Goal: Communication & Community: Answer question/provide support

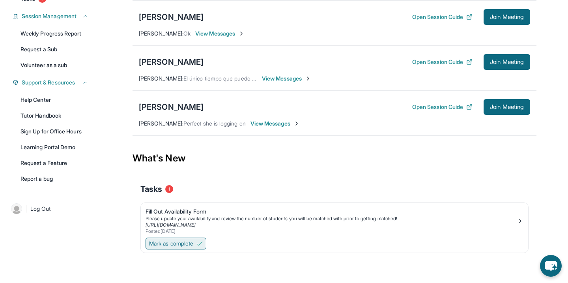
click at [188, 238] on button "Mark as complete" at bounding box center [176, 244] width 61 height 12
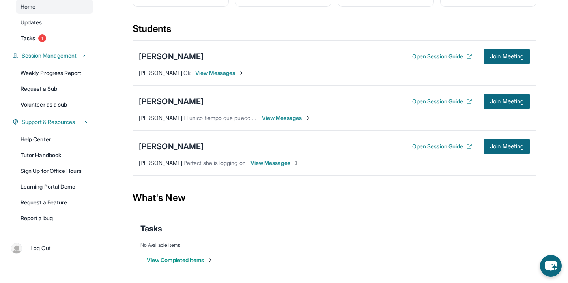
scroll to position [76, 0]
click at [52, 37] on link "Tasks 1" at bounding box center [54, 38] width 77 height 14
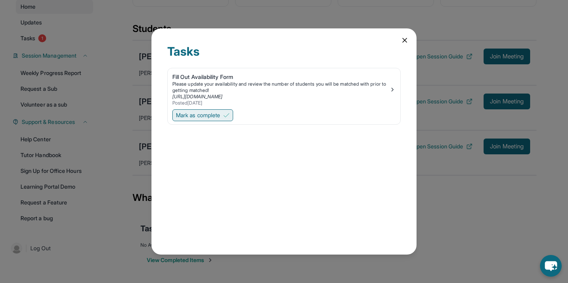
click at [220, 115] on span "Mark as complete" at bounding box center [198, 115] width 44 height 8
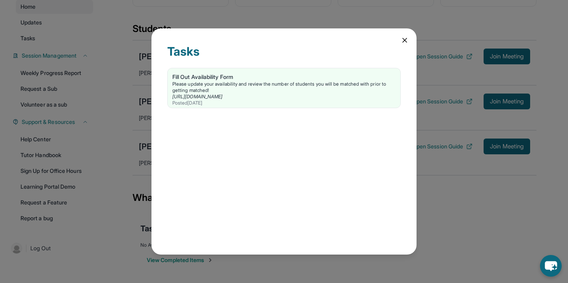
click at [408, 36] on icon at bounding box center [405, 40] width 8 height 8
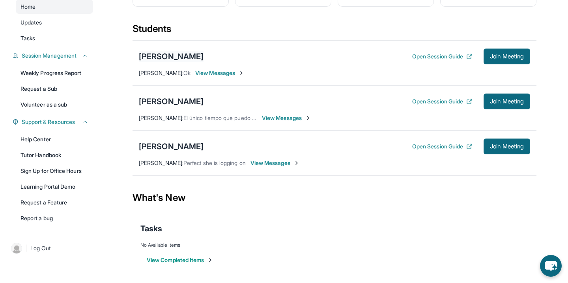
click at [173, 55] on div "[PERSON_NAME]" at bounding box center [171, 56] width 65 height 11
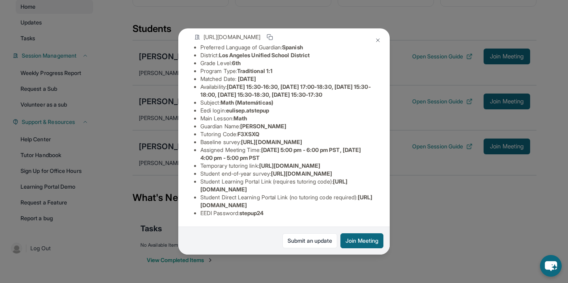
scroll to position [137, 0]
click at [377, 41] on img at bounding box center [378, 40] width 6 height 6
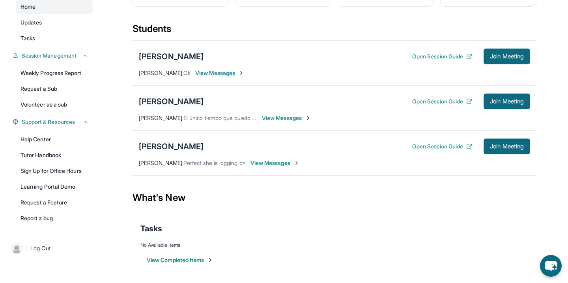
click at [166, 98] on div "[PERSON_NAME]" at bounding box center [171, 101] width 65 height 11
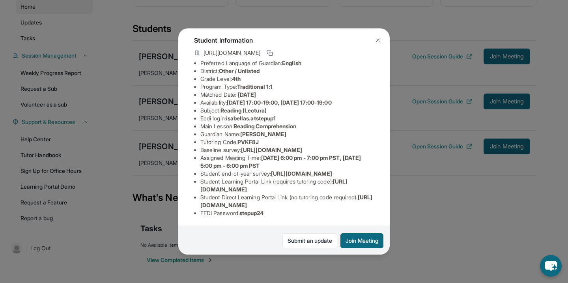
scroll to position [69, 0]
click at [377, 41] on img at bounding box center [378, 40] width 6 height 6
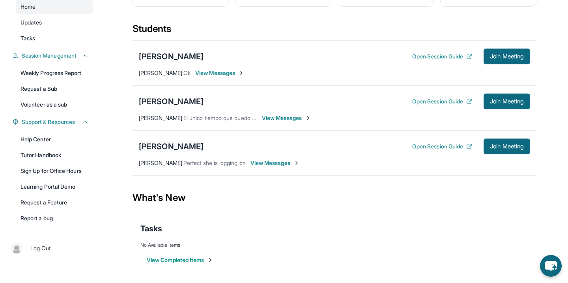
click at [157, 150] on div "[PERSON_NAME]" at bounding box center [171, 146] width 65 height 11
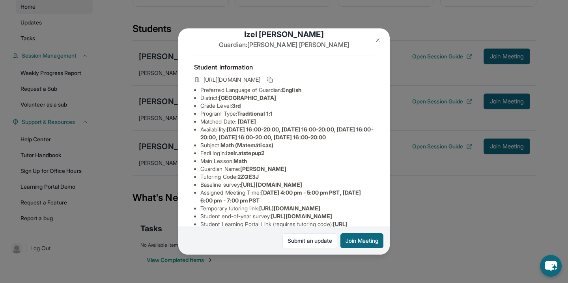
scroll to position [47, 0]
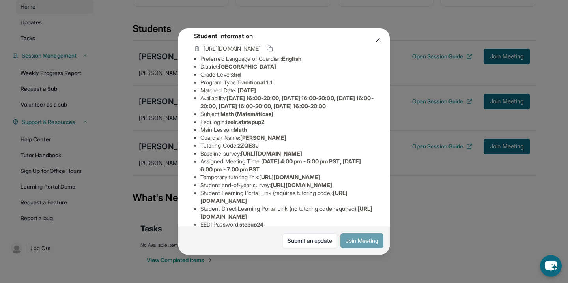
click at [360, 240] on button "Join Meeting" at bounding box center [361, 240] width 43 height 15
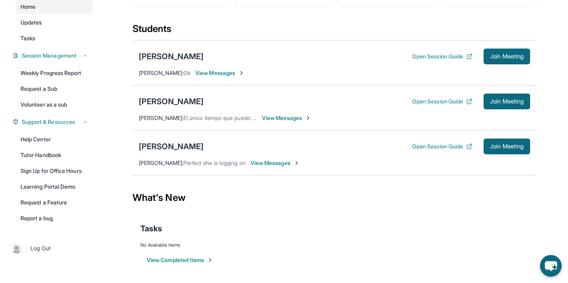
click at [264, 161] on span "View Messages" at bounding box center [275, 163] width 49 height 8
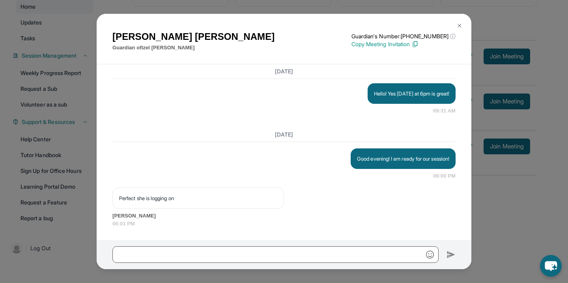
scroll to position [676, 0]
click at [544, 206] on div "Windie Rios Guardian of Izel Rios Guardian's Number: +19789153851 ⓘ This isn't …" at bounding box center [284, 141] width 568 height 283
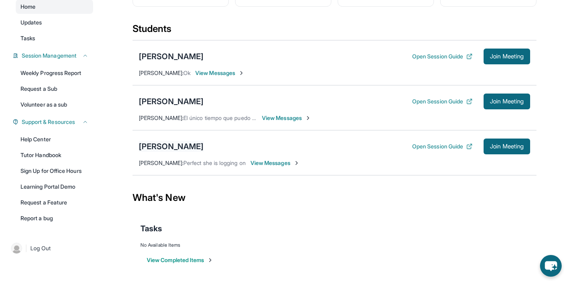
click at [157, 149] on div "[PERSON_NAME]" at bounding box center [171, 146] width 65 height 11
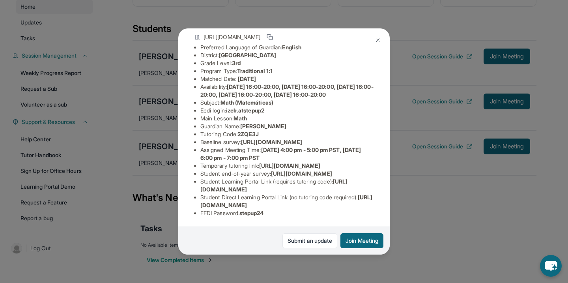
scroll to position [132, 0]
click at [425, 240] on div "Izel Rios Guardian: Windie Rios Student Information https://student-portal.step…" at bounding box center [284, 141] width 568 height 283
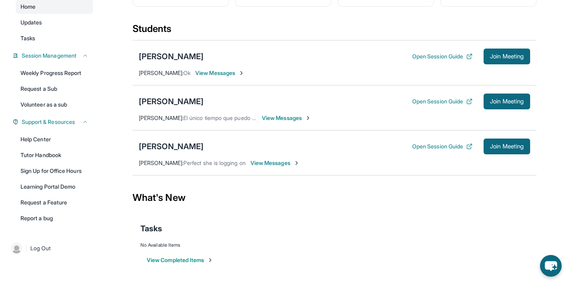
click at [255, 163] on span "View Messages" at bounding box center [275, 163] width 49 height 8
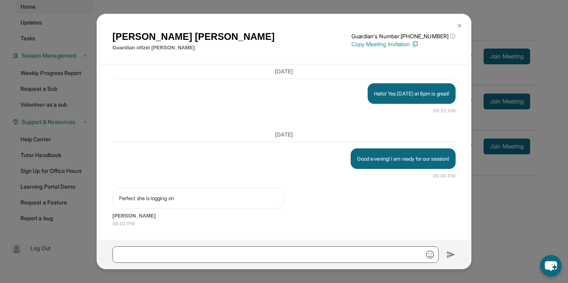
scroll to position [676, 0]
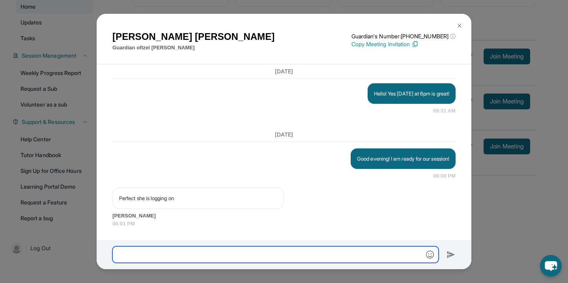
click at [172, 253] on input "text" at bounding box center [275, 254] width 326 height 17
type input "**********"
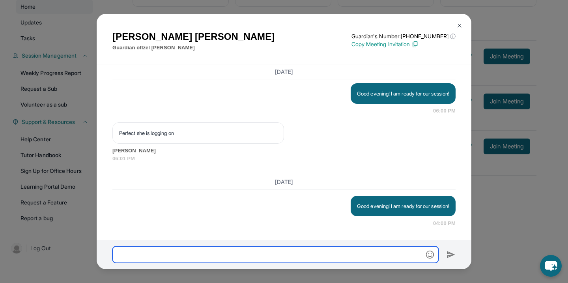
scroll to position [741, 0]
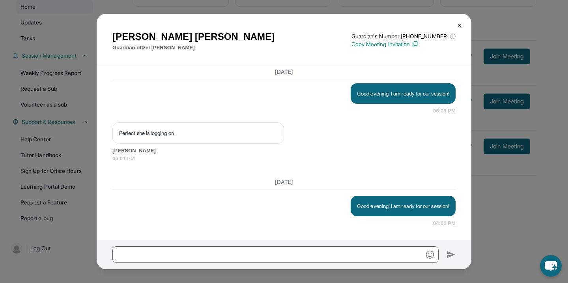
click at [459, 26] on img at bounding box center [459, 25] width 6 height 6
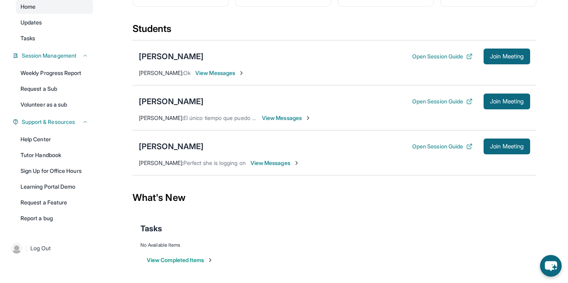
click at [259, 163] on span "View Messages" at bounding box center [275, 163] width 49 height 8
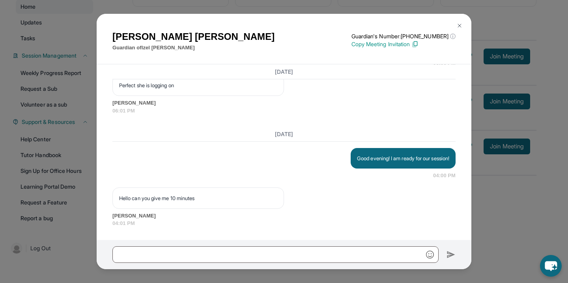
scroll to position [789, 0]
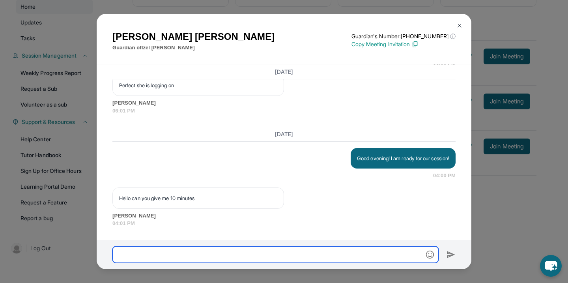
click at [229, 248] on input "text" at bounding box center [275, 254] width 326 height 17
type input "**********"
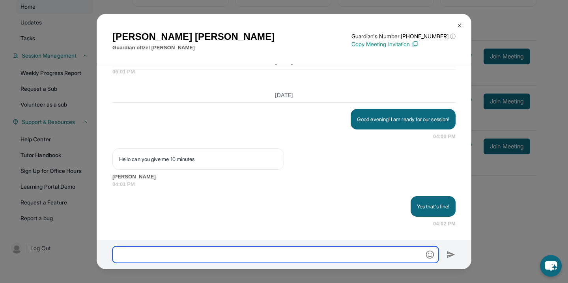
scroll to position [828, 0]
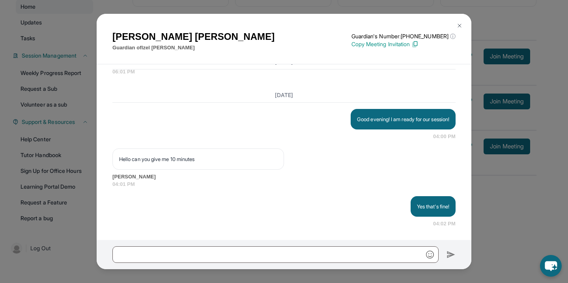
click at [463, 24] on button at bounding box center [460, 26] width 16 height 16
